Goal: Transaction & Acquisition: Purchase product/service

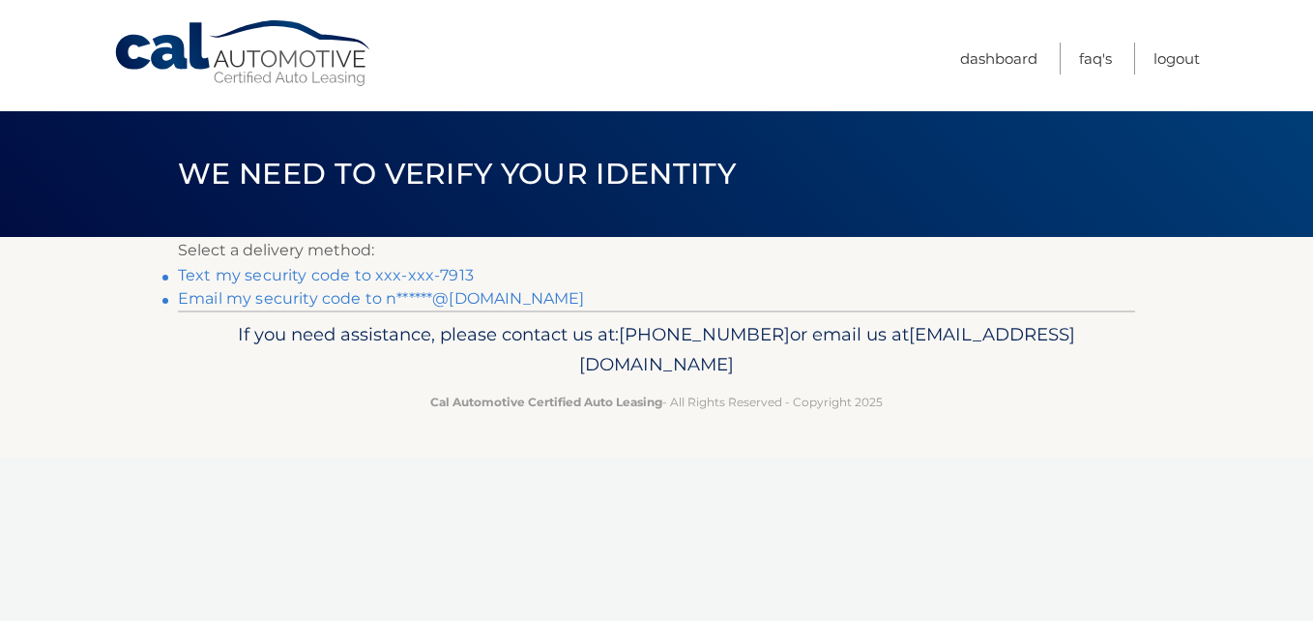
click at [225, 271] on link "Text my security code to xxx-xxx-7913" at bounding box center [326, 275] width 296 height 18
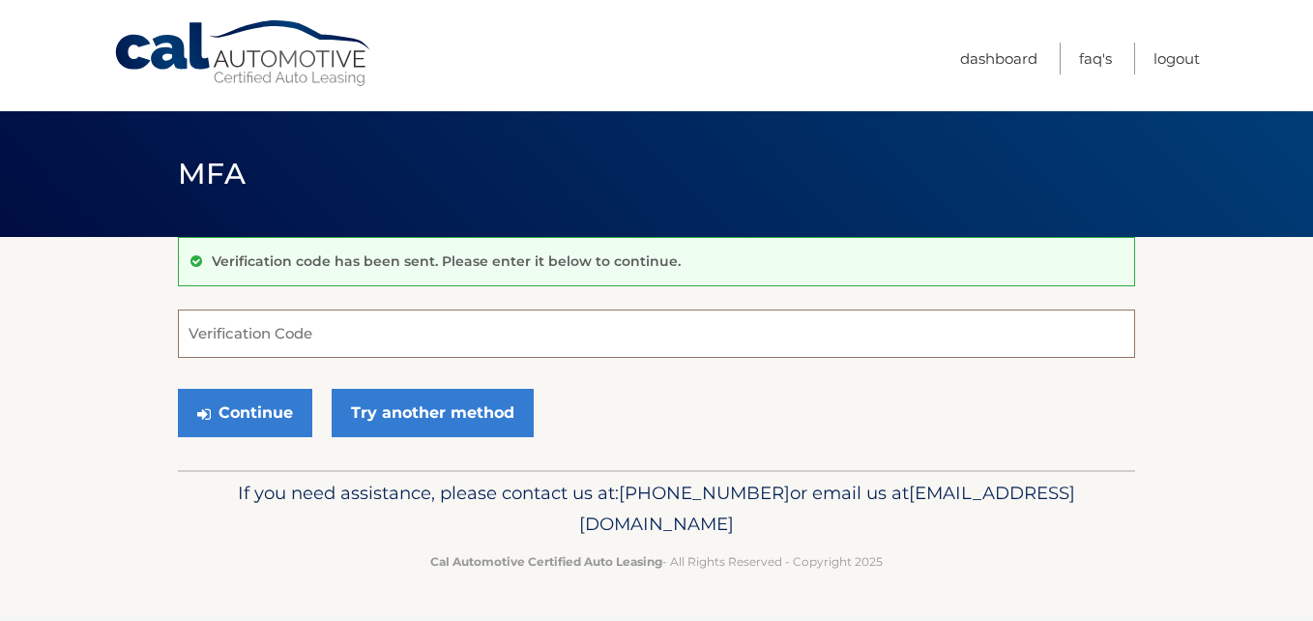
click at [207, 347] on input "Verification Code" at bounding box center [657, 333] width 958 height 48
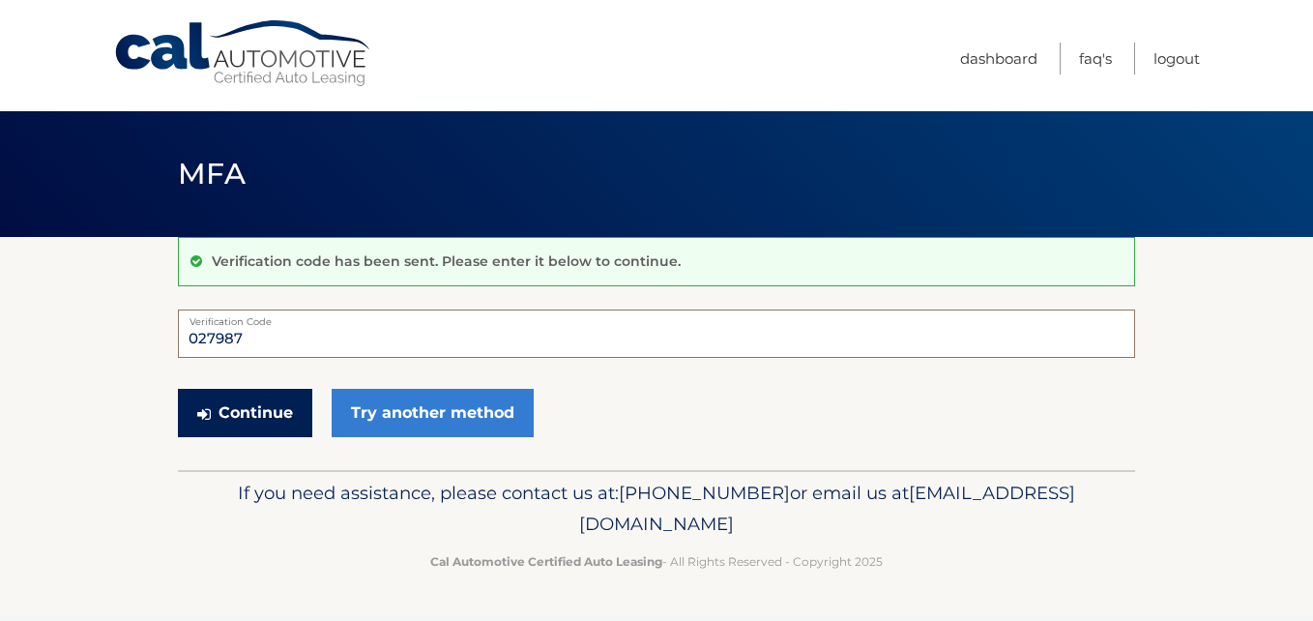
type input "027987"
click at [265, 421] on button "Continue" at bounding box center [245, 413] width 134 height 48
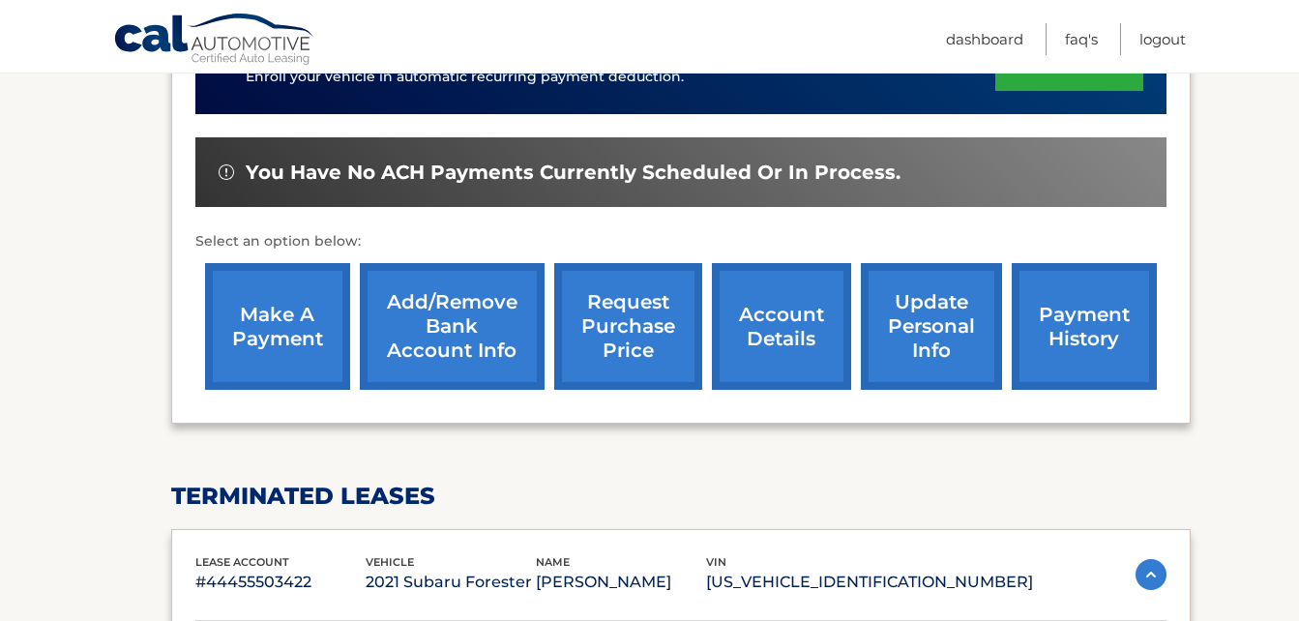
scroll to position [580, 0]
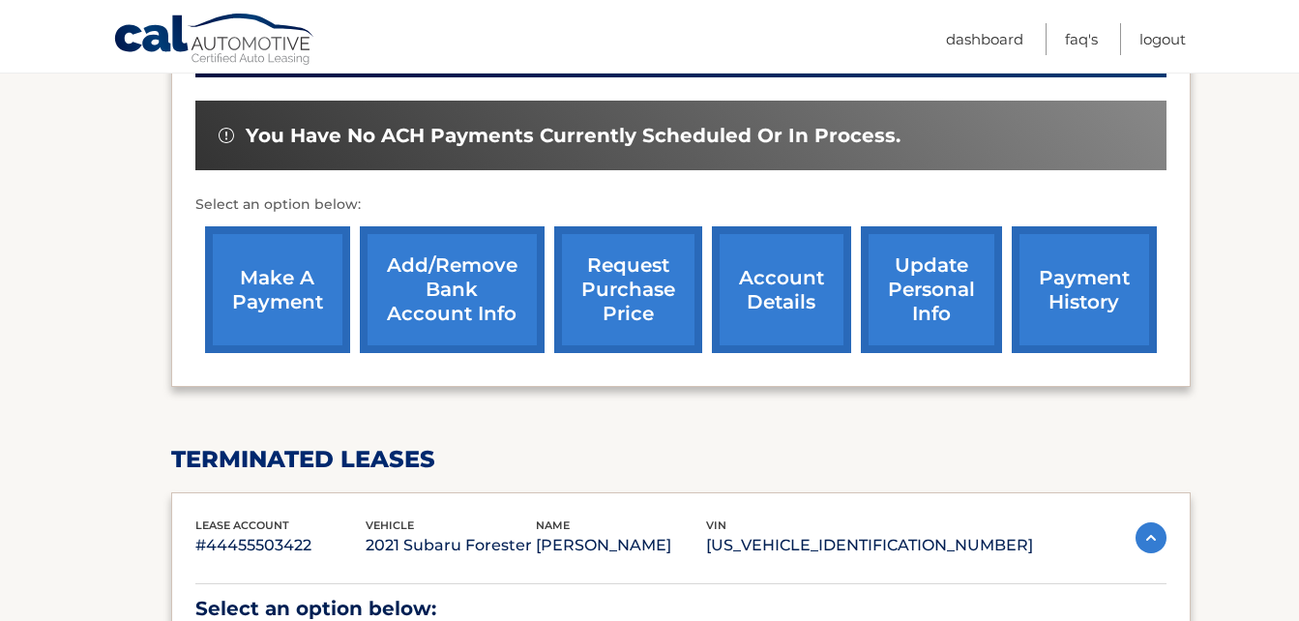
click at [264, 290] on link "make a payment" at bounding box center [277, 289] width 145 height 127
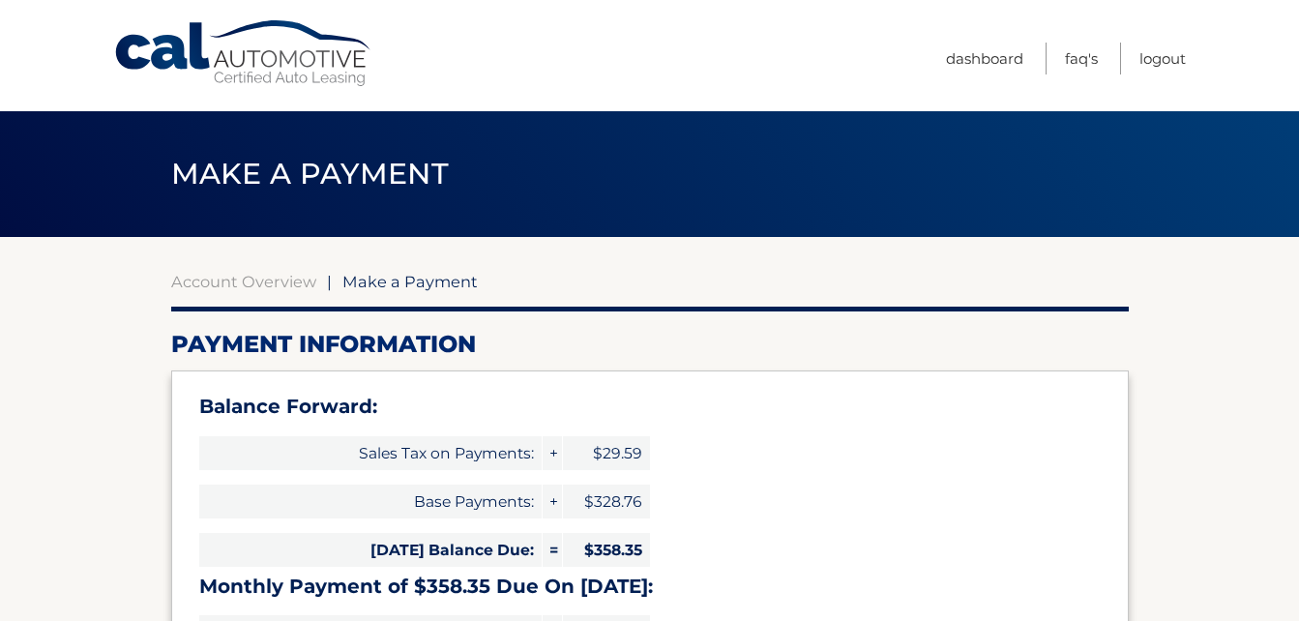
select select "MmI0NjZlYmMtNzA5Ny00YTRkLWI1YWUtMjNjMDI2NzA5Y2Mz"
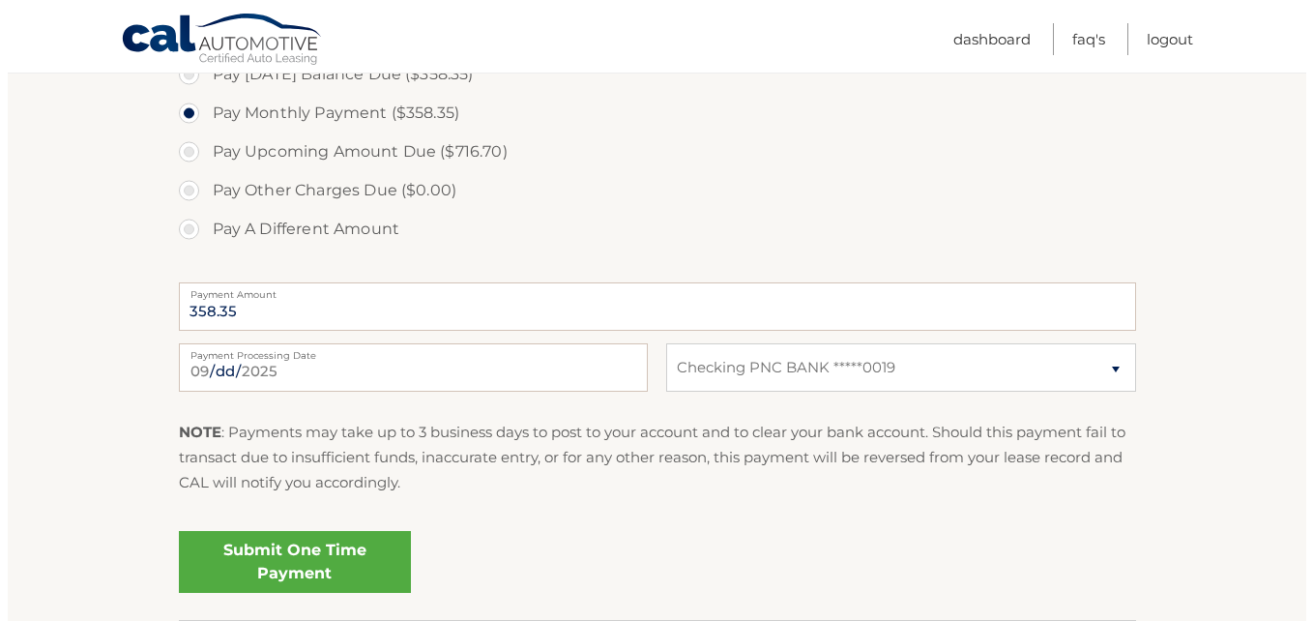
scroll to position [774, 0]
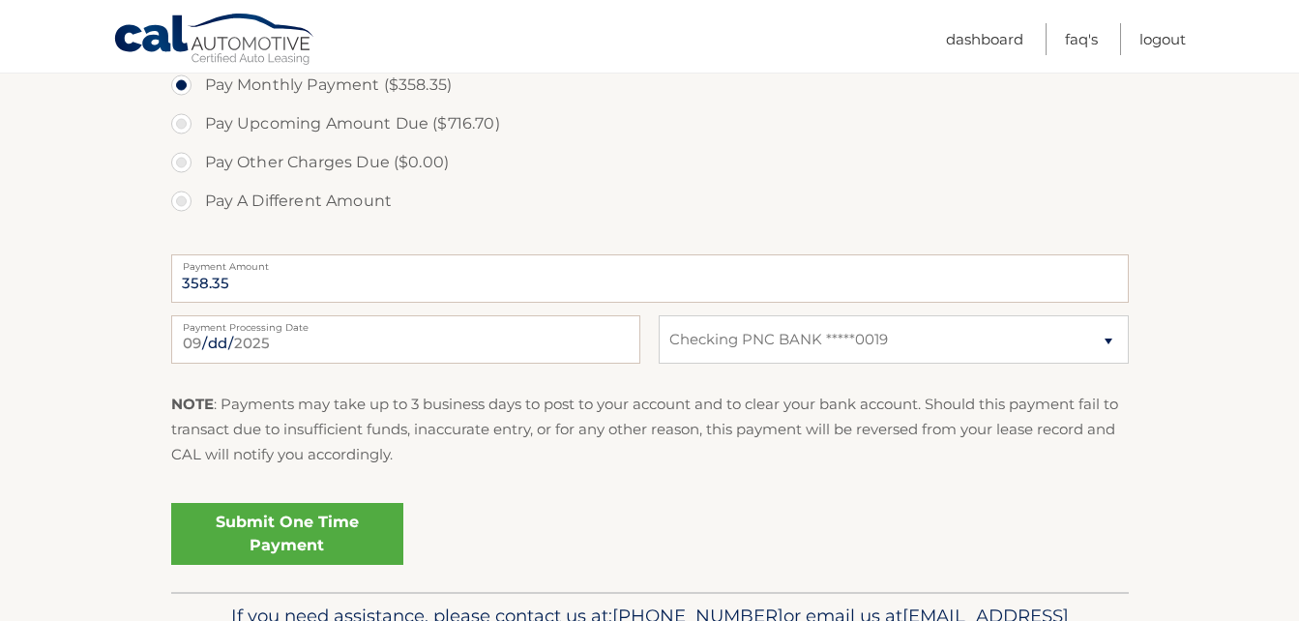
click at [310, 527] on link "Submit One Time Payment" at bounding box center [287, 534] width 232 height 62
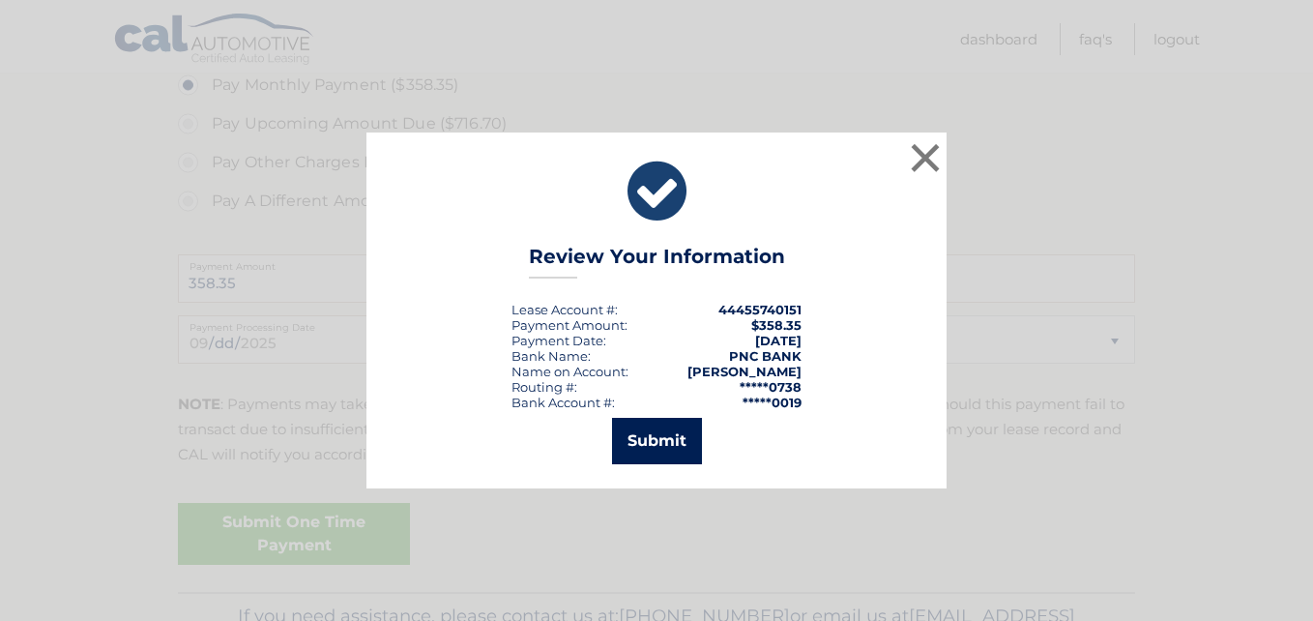
drag, startPoint x: 673, startPoint y: 436, endPoint x: 677, endPoint y: 449, distance: 13.2
click at [674, 436] on button "Submit" at bounding box center [657, 441] width 90 height 46
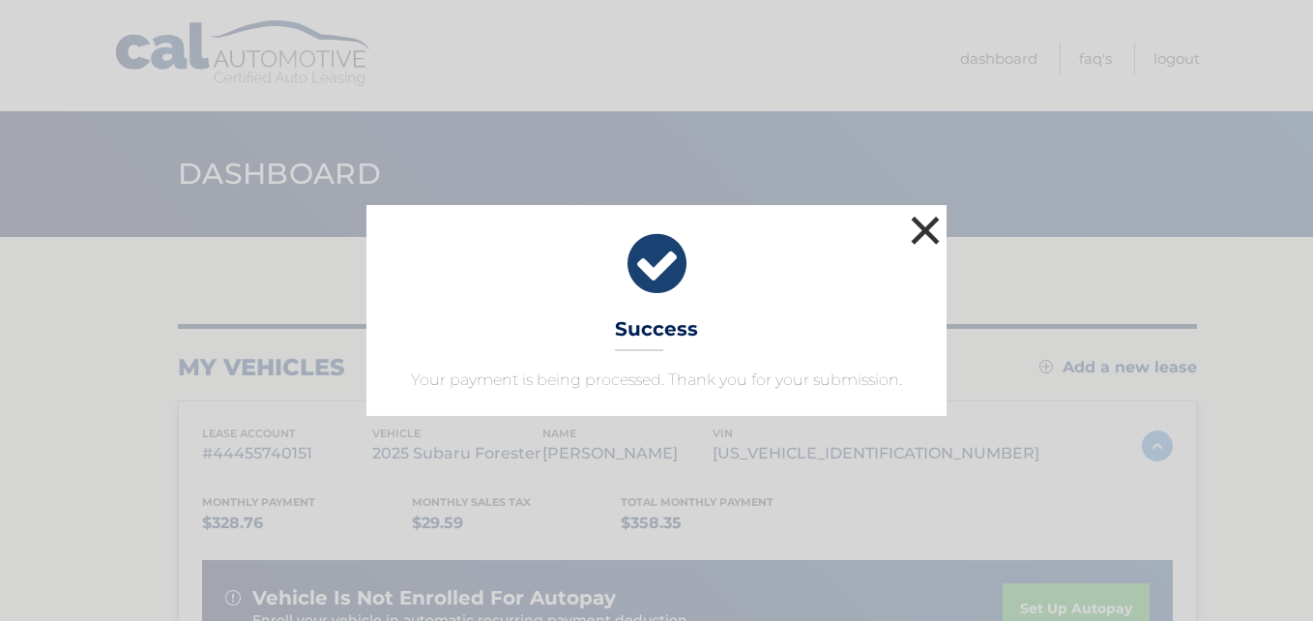
click at [925, 228] on button "×" at bounding box center [925, 230] width 39 height 39
